Goal: Find specific fact: Find specific fact

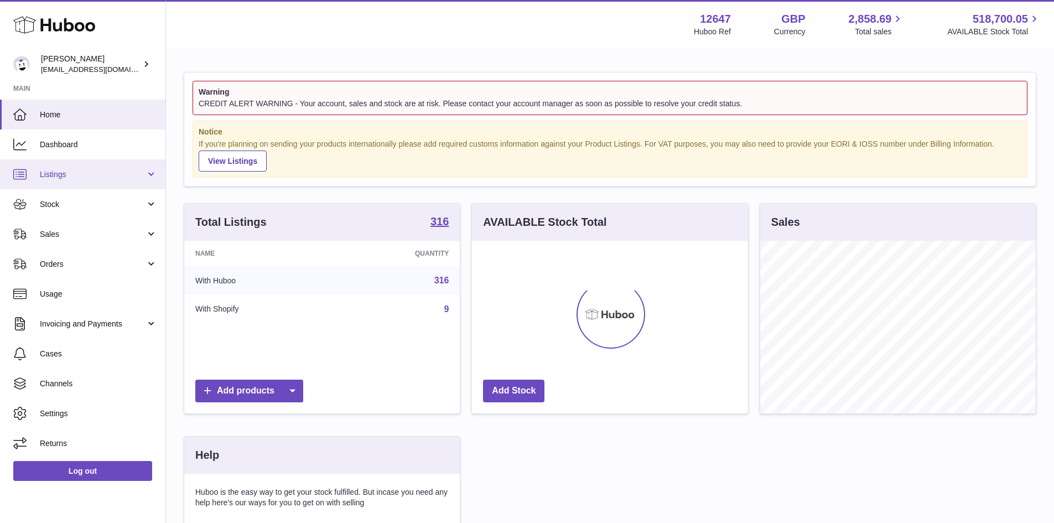
scroll to position [173, 279]
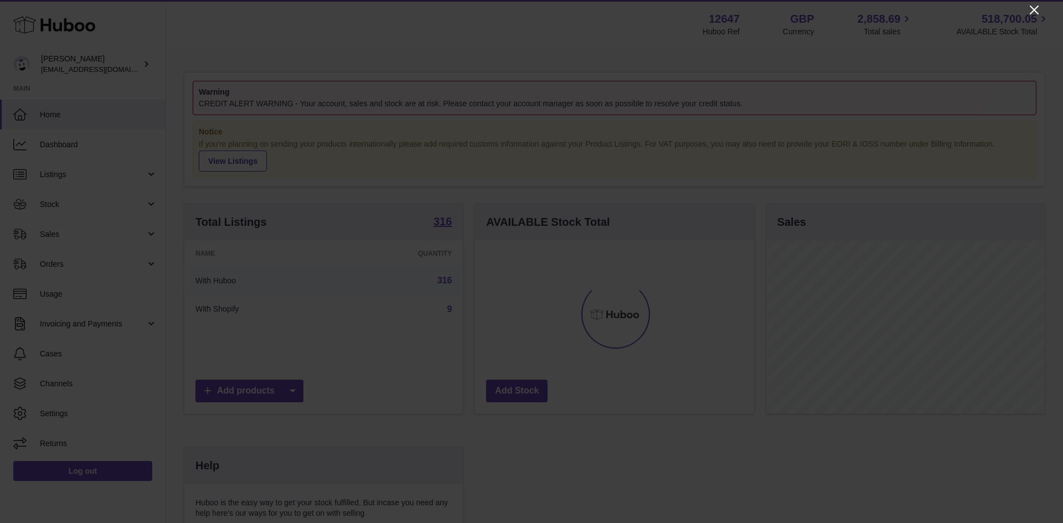
click at [1032, 12] on icon "Close" at bounding box center [1033, 10] width 9 height 9
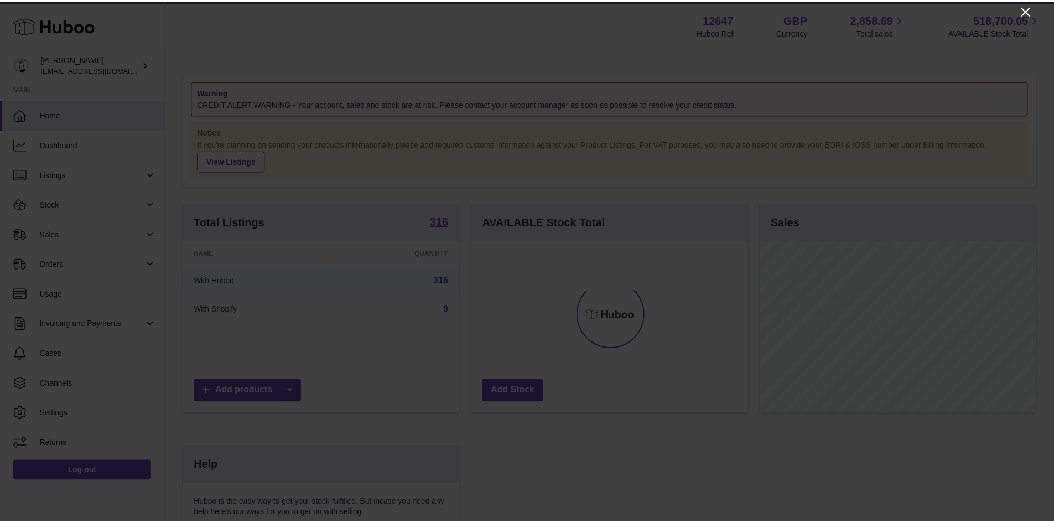
scroll to position [553221, 553118]
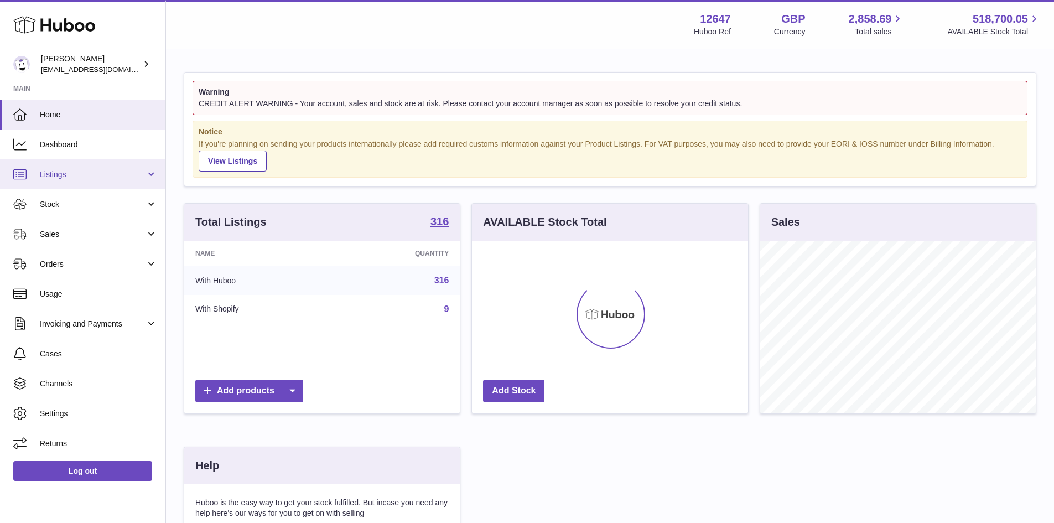
click at [69, 169] on span "Listings" at bounding box center [93, 174] width 106 height 11
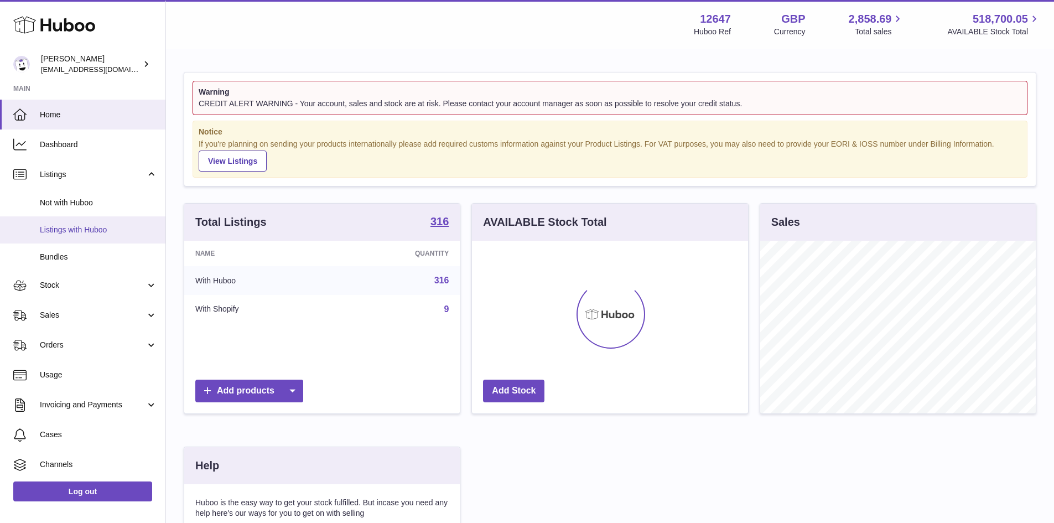
click at [48, 234] on span "Listings with Huboo" at bounding box center [98, 230] width 117 height 11
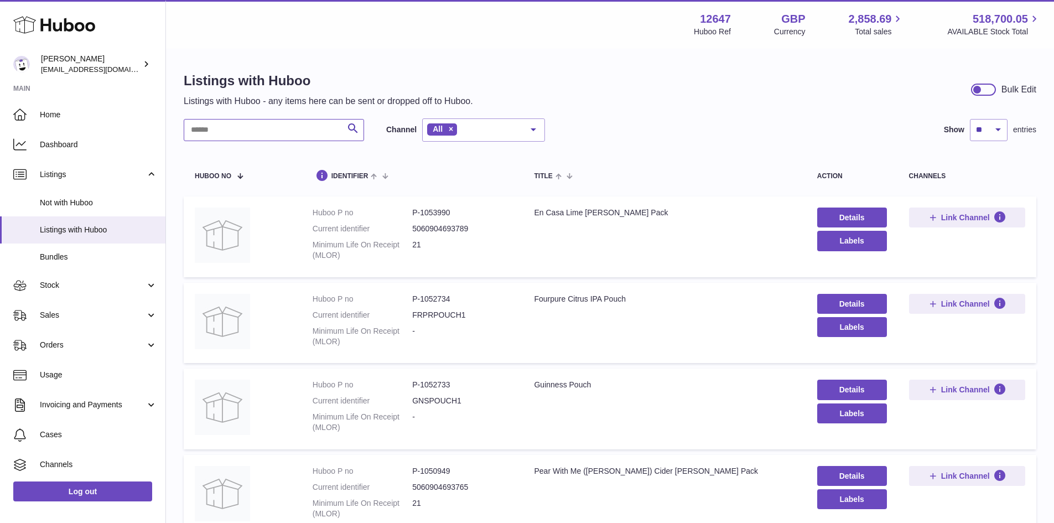
click at [216, 131] on input "text" at bounding box center [274, 130] width 180 height 22
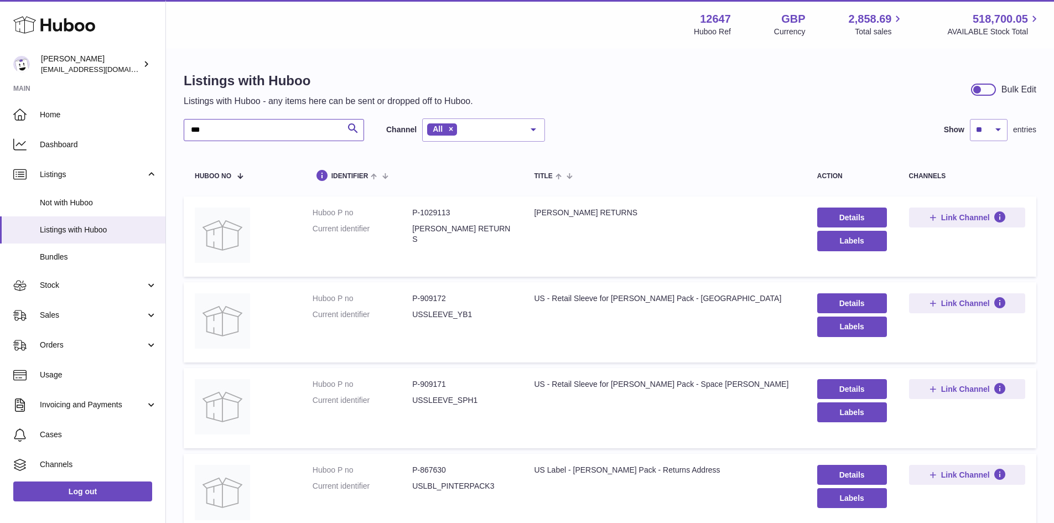
type input "***"
drag, startPoint x: 457, startPoint y: 213, endPoint x: 420, endPoint y: 217, distance: 36.8
click at [420, 217] on dd "P-1029113" at bounding box center [462, 213] width 100 height 11
copy dd "1029113"
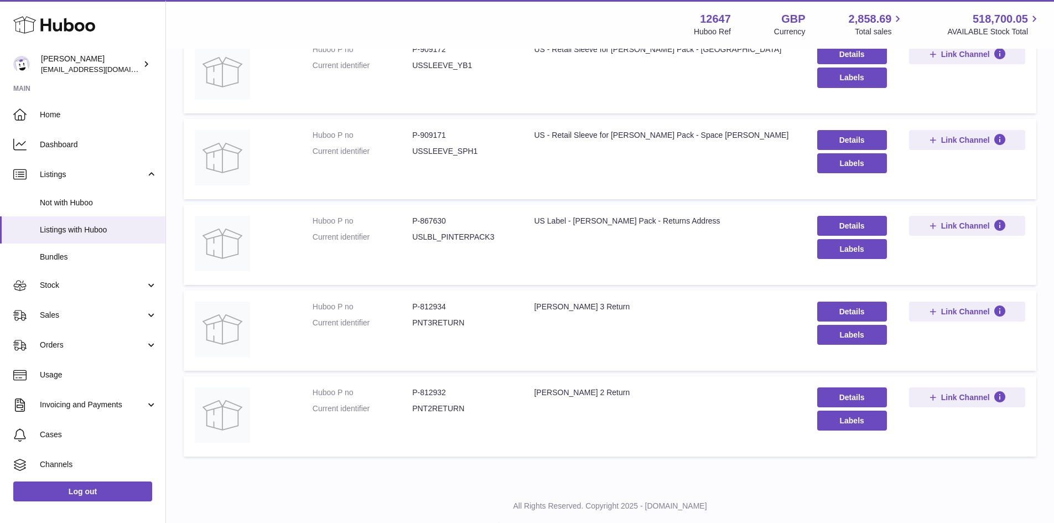
scroll to position [275, 0]
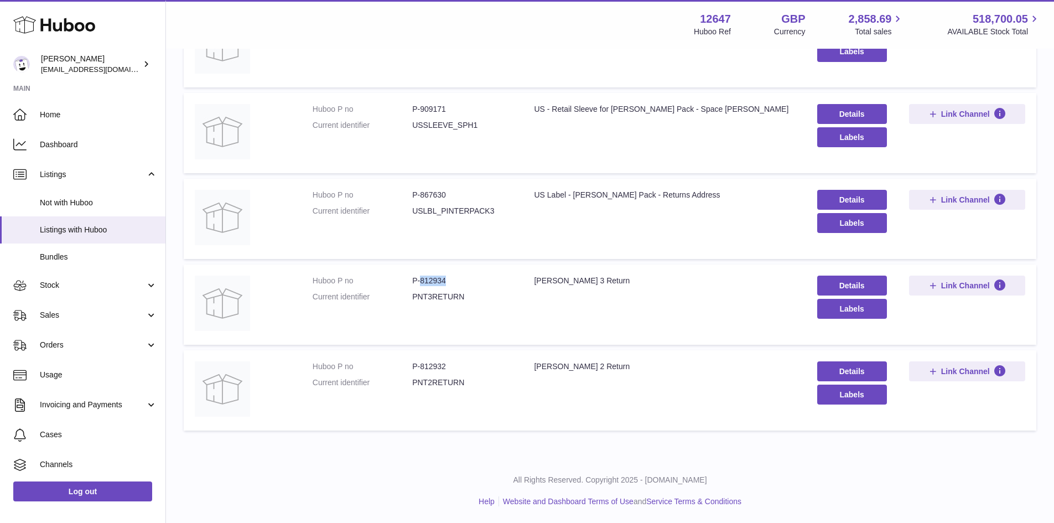
drag, startPoint x: 463, startPoint y: 280, endPoint x: 419, endPoint y: 284, distance: 43.9
click at [419, 284] on dd "P-812934" at bounding box center [462, 281] width 100 height 11
copy dd "812934"
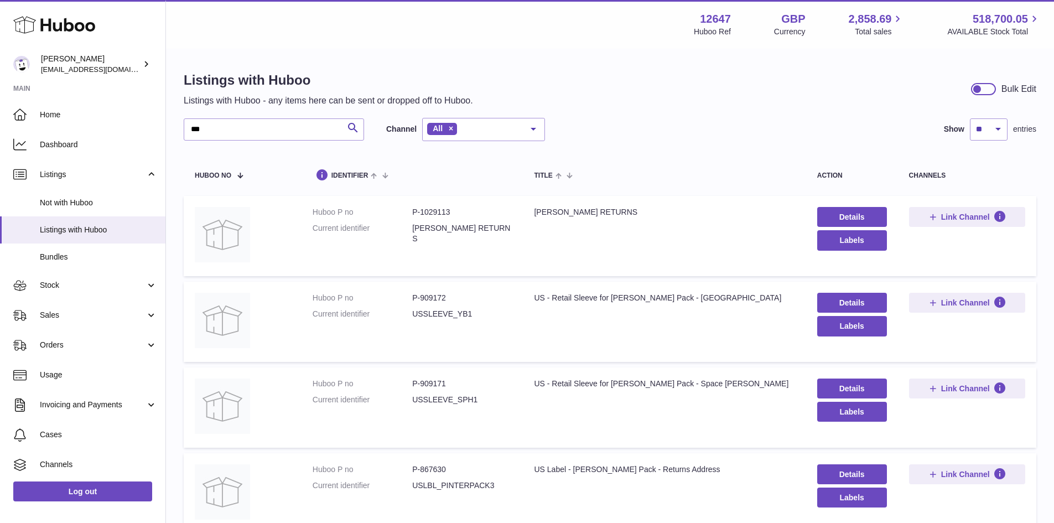
scroll to position [0, 0]
click at [246, 136] on input "***" at bounding box center [274, 130] width 180 height 22
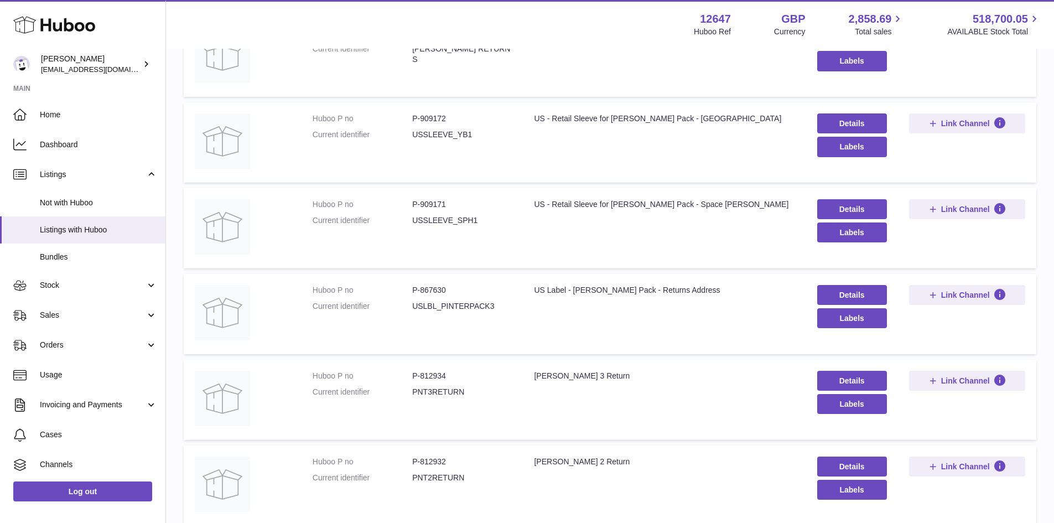
scroll to position [275, 0]
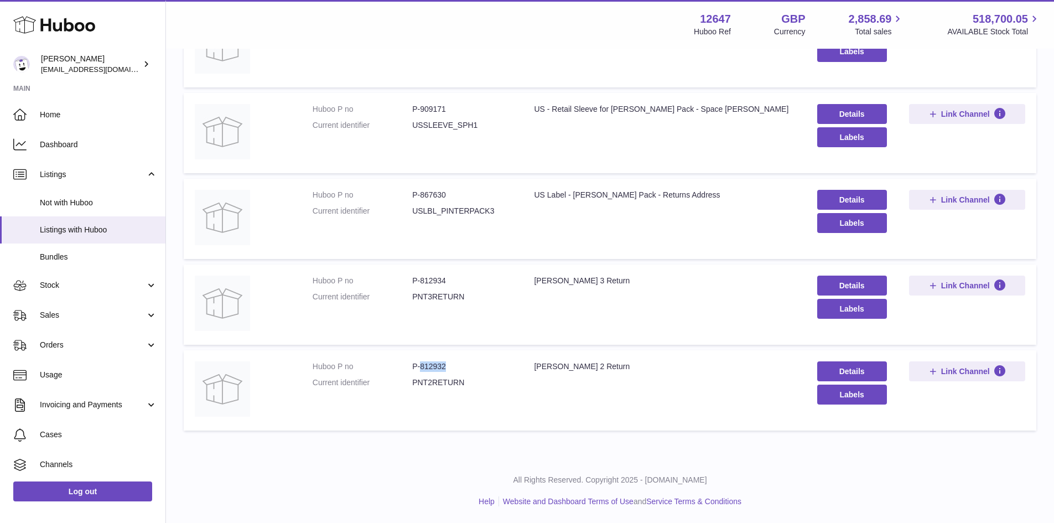
drag, startPoint x: 450, startPoint y: 364, endPoint x: 419, endPoint y: 370, distance: 31.5
click at [419, 370] on dd "P-812932" at bounding box center [462, 366] width 100 height 11
copy dd "812932"
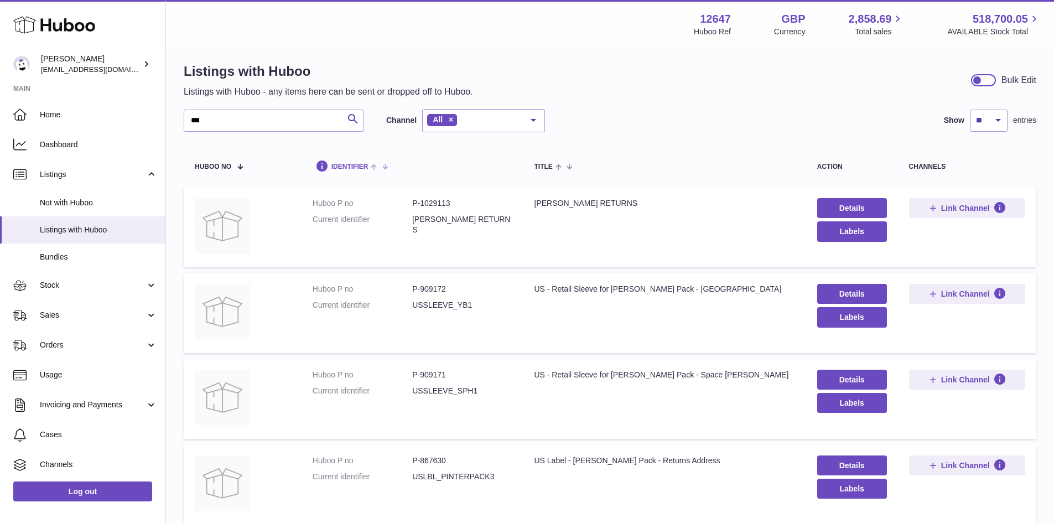
scroll to position [0, 0]
